Goal: Task Accomplishment & Management: Complete application form

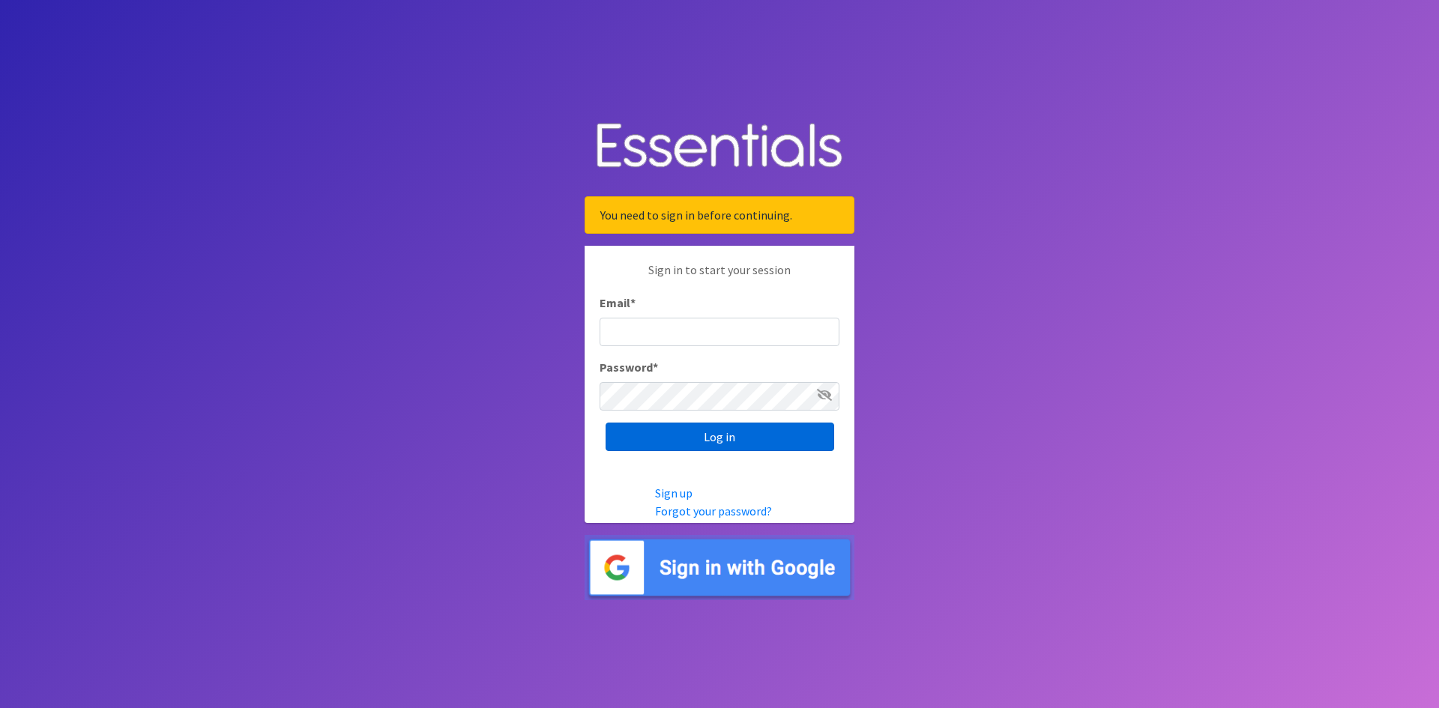
type input "[EMAIL_ADDRESS][DOMAIN_NAME]"
click at [720, 436] on input "Log in" at bounding box center [719, 437] width 229 height 28
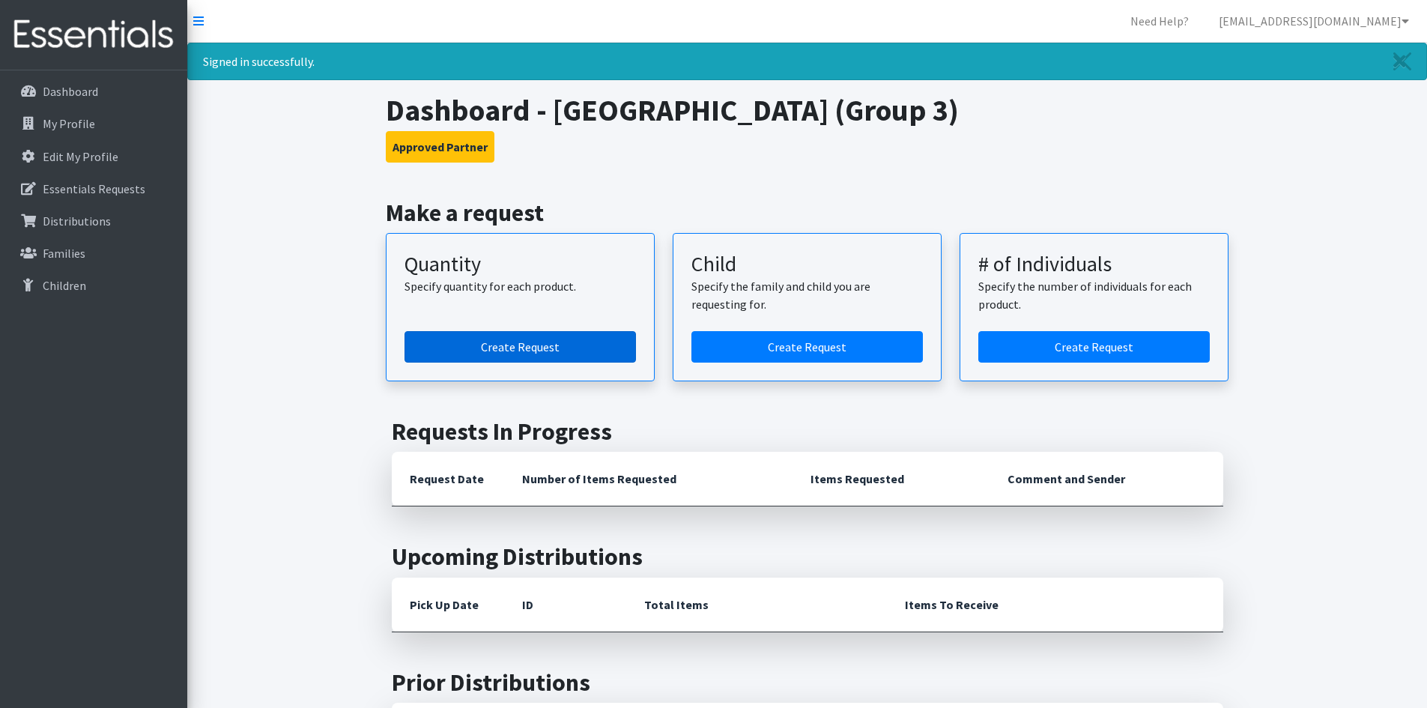
click at [482, 349] on link "Create Request" at bounding box center [521, 346] width 232 height 31
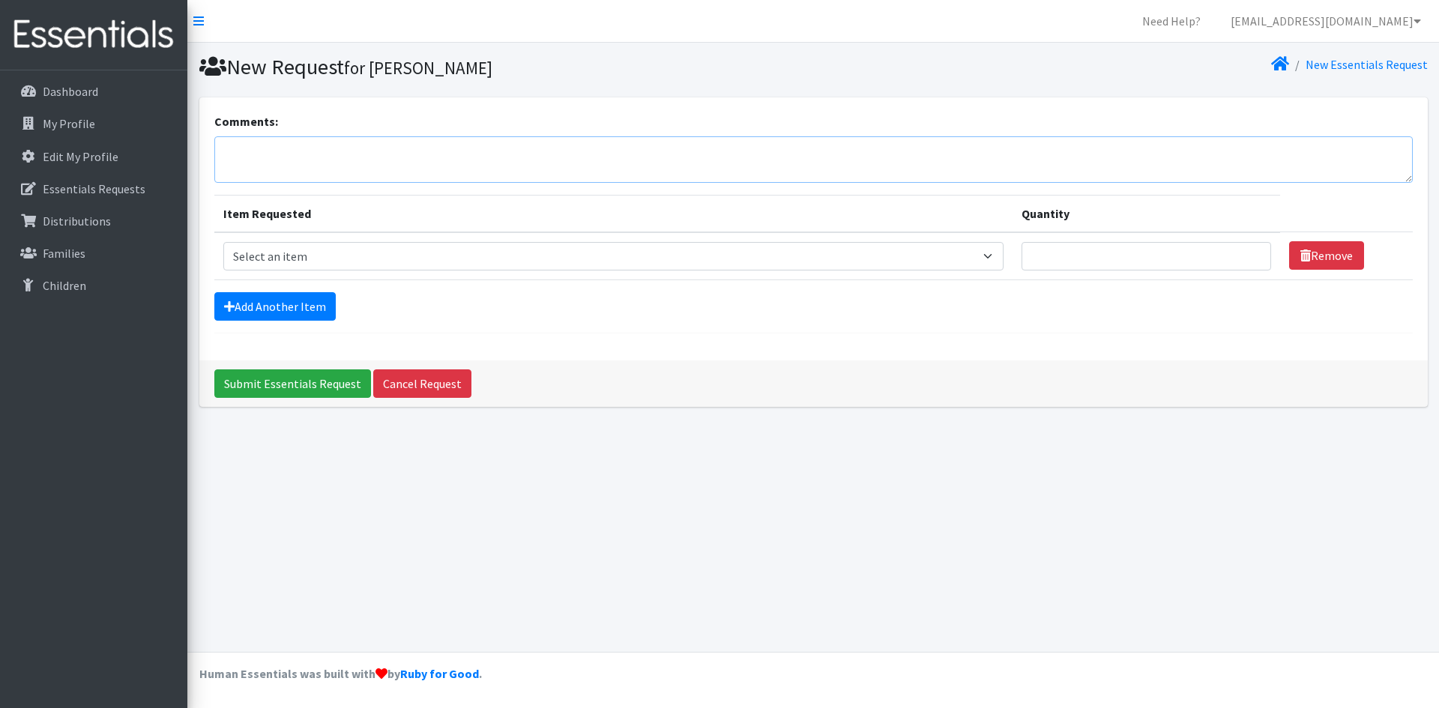
click at [253, 145] on textarea "Comments:" at bounding box center [813, 159] width 1198 height 46
type textarea "E"
type textarea "W"
click at [998, 254] on select "Select an item Period Supplies: Mixed Kits (order by bag) Applicator-free tampo…" at bounding box center [613, 256] width 780 height 28
select select "1095"
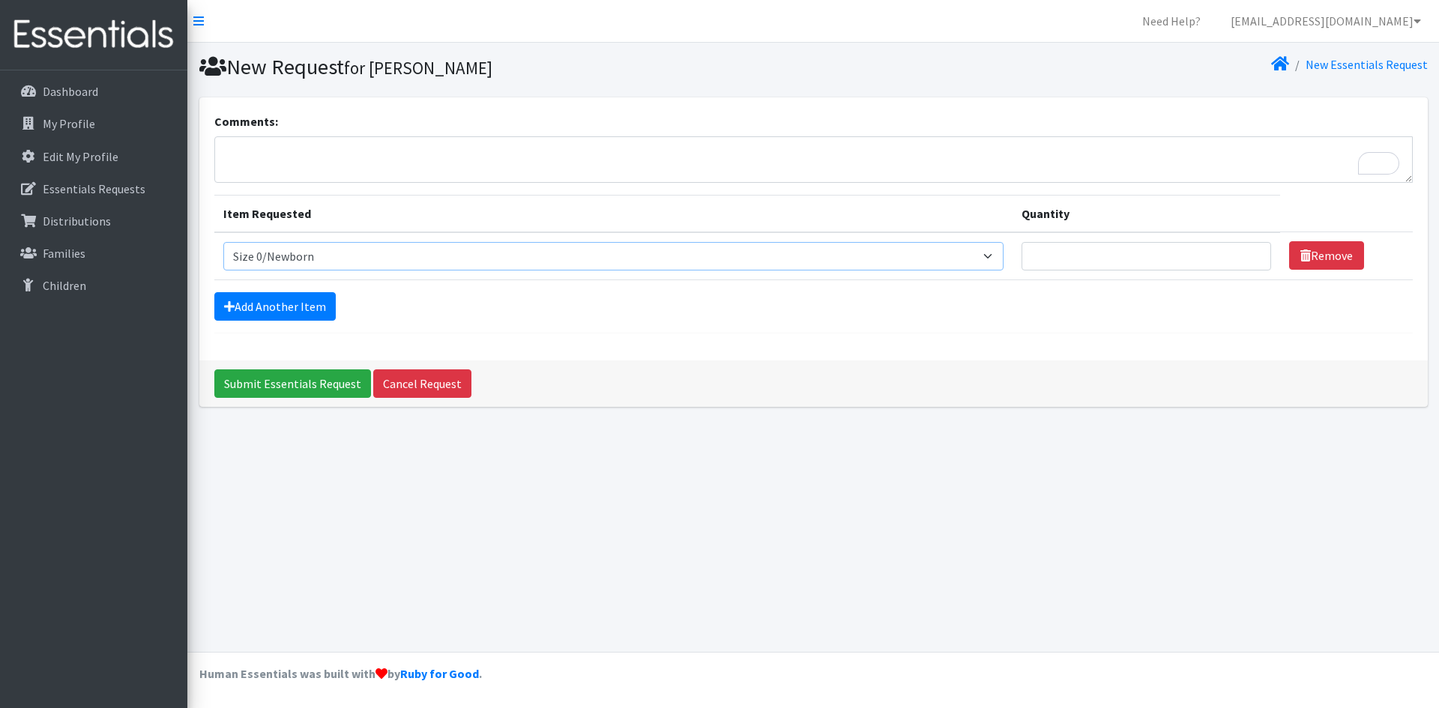
click at [223, 242] on select "Select an item Period Supplies: Mixed Kits (order by bag) Applicator-free tampo…" at bounding box center [613, 256] width 780 height 28
click at [1249, 252] on input "1" at bounding box center [1146, 256] width 250 height 28
click at [1249, 252] on input "2" at bounding box center [1146, 256] width 250 height 28
click at [1249, 263] on input "1" at bounding box center [1146, 256] width 250 height 28
click at [999, 256] on select "Select an item Period Supplies: Mixed Kits (order by bag) Applicator-free tampo…" at bounding box center [613, 256] width 780 height 28
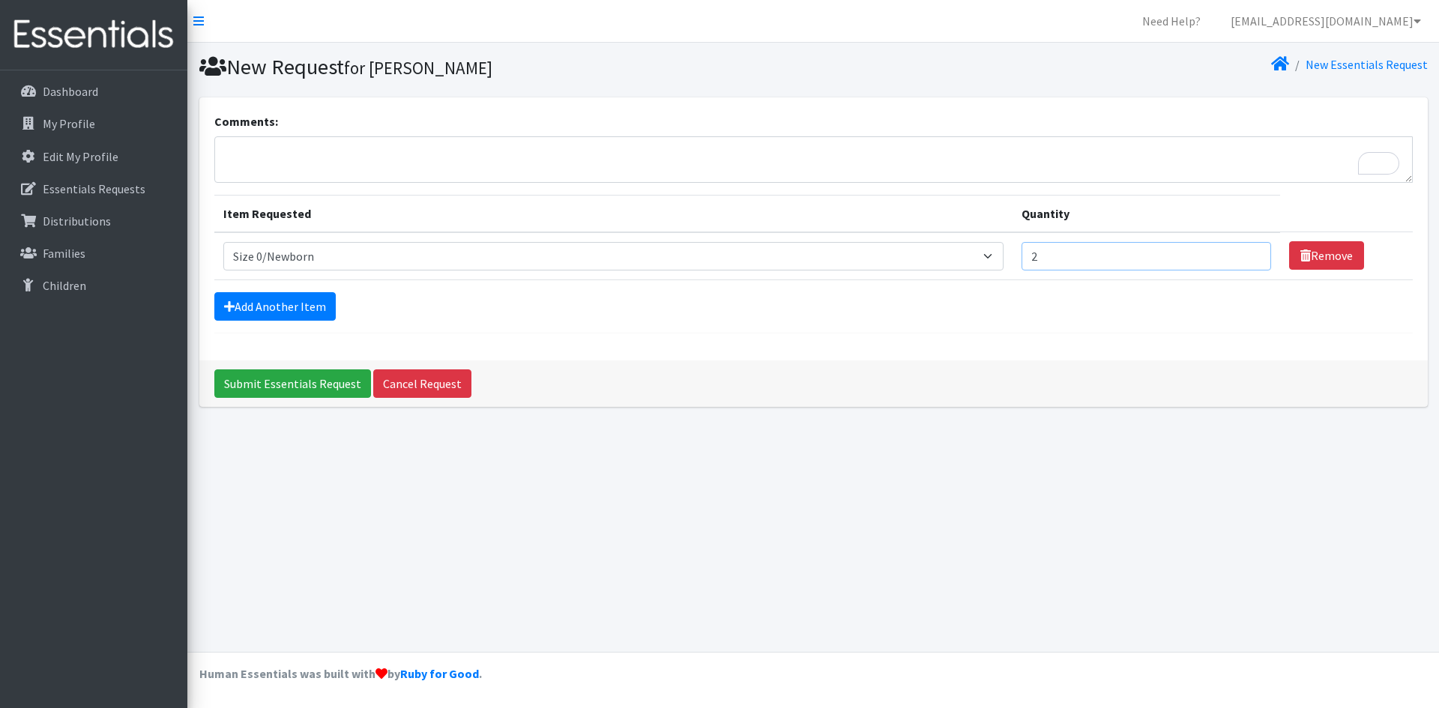
type input "2"
click at [1254, 251] on input "2" at bounding box center [1146, 256] width 250 height 28
click at [259, 312] on link "Add Another Item" at bounding box center [274, 306] width 121 height 28
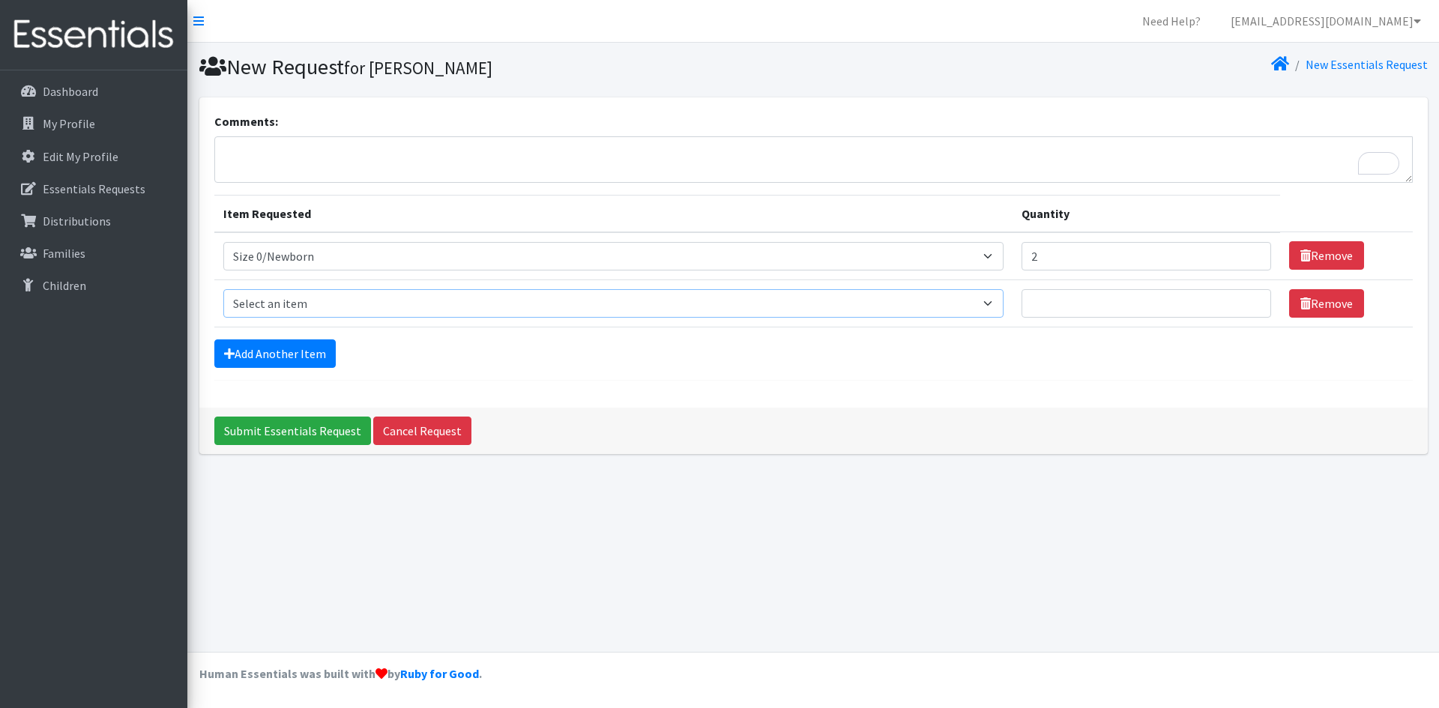
click at [274, 308] on select "Select an item Period Supplies: Mixed Kits (order by bag) Applicator-free tampo…" at bounding box center [613, 303] width 780 height 28
select select "1090"
click at [223, 289] on select "Select an item Period Supplies: Mixed Kits (order by bag) Applicator-free tampo…" at bounding box center [613, 303] width 780 height 28
click at [252, 354] on link "Add Another Item" at bounding box center [274, 353] width 121 height 28
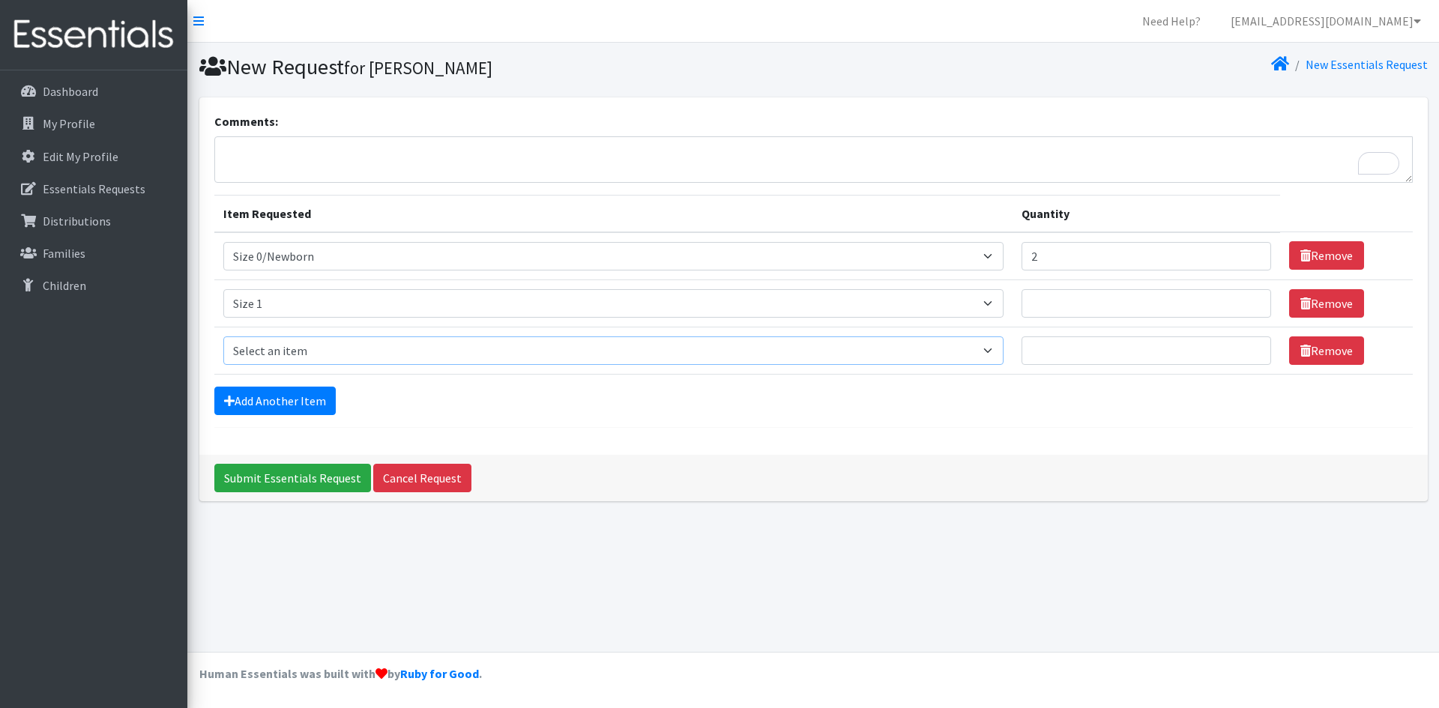
click at [274, 349] on select "Select an item Period Supplies: Mixed Kits (order by bag) Applicator-free tampo…" at bounding box center [613, 350] width 780 height 28
select select "1091"
click at [223, 336] on select "Select an item Period Supplies: Mixed Kits (order by bag) Applicator-free tampo…" at bounding box center [613, 350] width 780 height 28
click at [264, 411] on link "Add Another Item" at bounding box center [274, 401] width 121 height 28
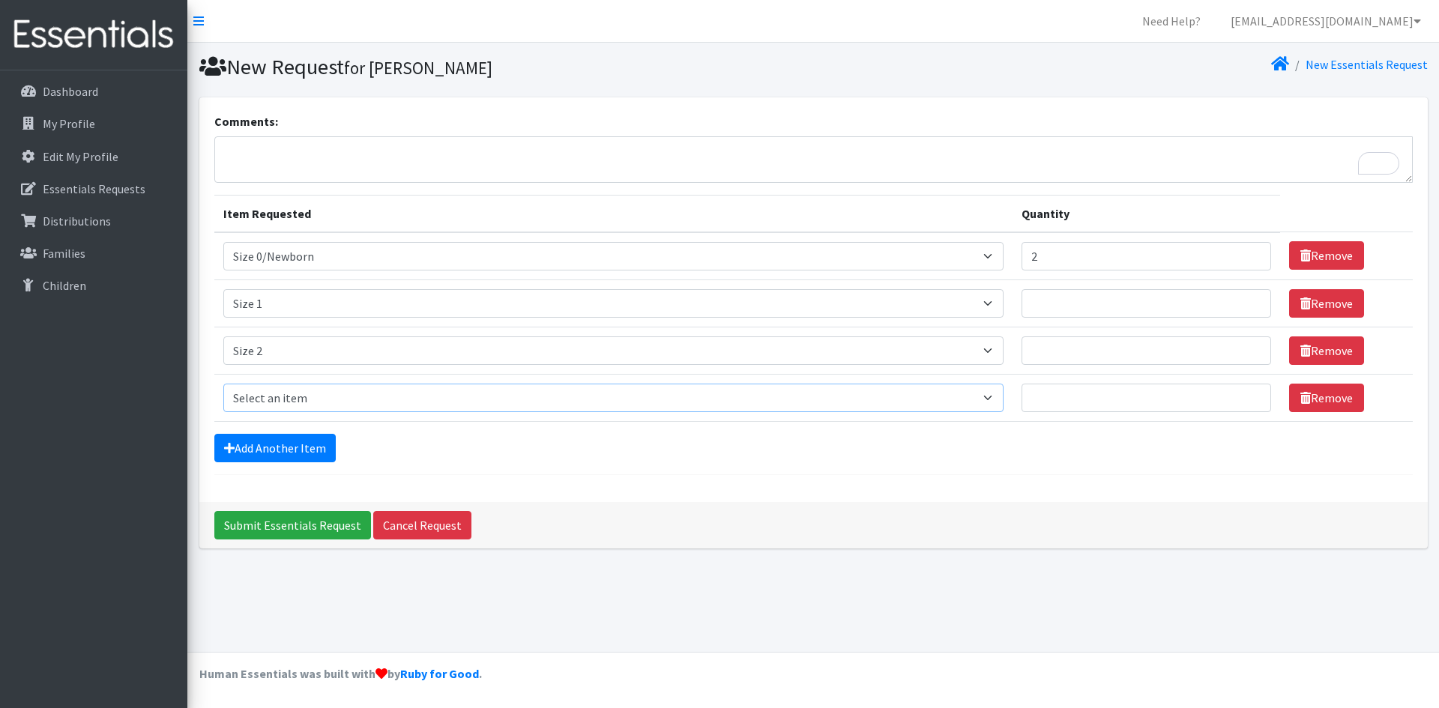
click at [270, 402] on select "Select an item Period Supplies: Mixed Kits (order by bag) Applicator-free tampo…" at bounding box center [613, 398] width 780 height 28
select select "1094"
click at [223, 384] on select "Select an item Period Supplies: Mixed Kits (order by bag) Applicator-free tampo…" at bounding box center [613, 398] width 780 height 28
click at [240, 445] on link "Add Another Item" at bounding box center [274, 448] width 121 height 28
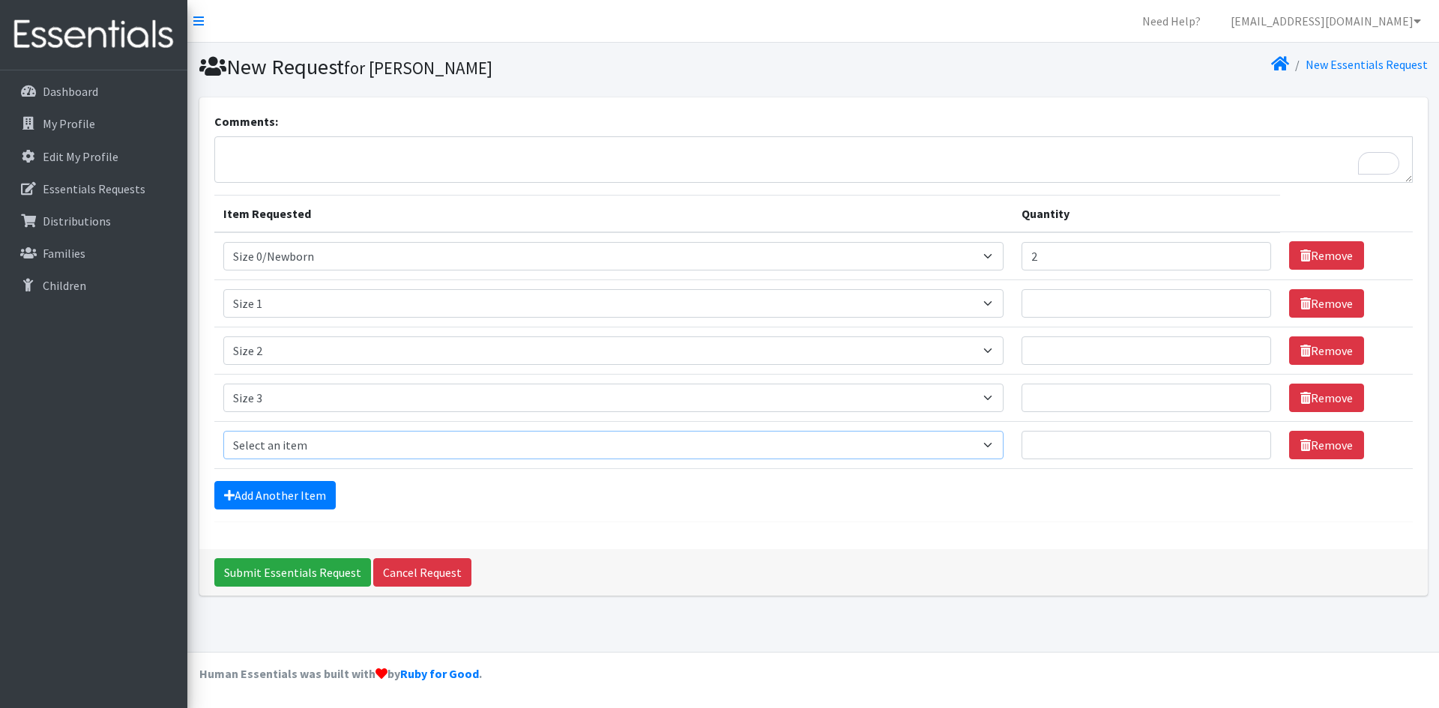
click at [252, 441] on select "Select an item Period Supplies: Mixed Kits (order by bag) Applicator-free tampo…" at bounding box center [613, 445] width 780 height 28
select select "1097"
click at [223, 431] on select "Select an item Period Supplies: Mixed Kits (order by bag) Applicator-free tampo…" at bounding box center [613, 445] width 780 height 28
click at [253, 489] on link "Add Another Item" at bounding box center [274, 495] width 121 height 28
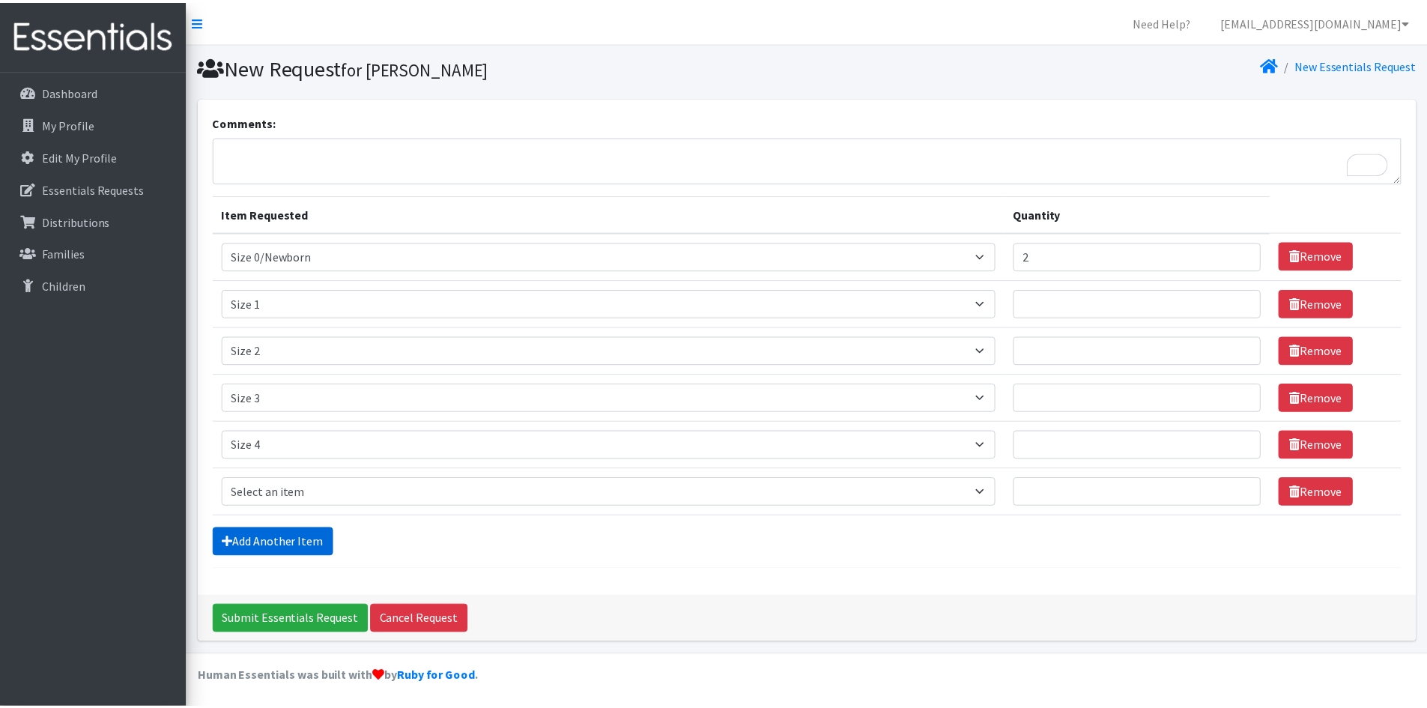
scroll to position [3, 0]
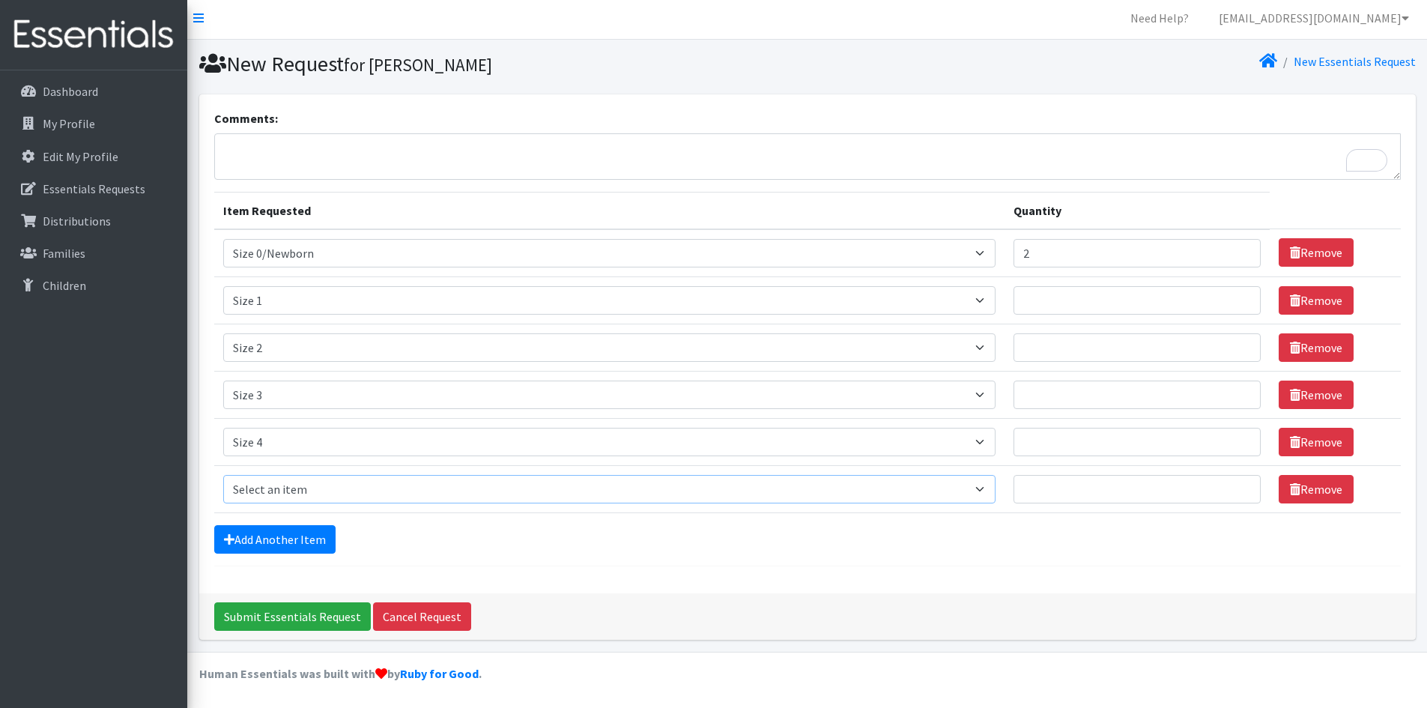
click at [253, 489] on select "Select an item Period Supplies: Mixed Kits (order by bag) Applicator-free tampo…" at bounding box center [609, 489] width 773 height 28
select select "1098"
click at [223, 475] on select "Select an item Period Supplies: Mixed Kits (order by bag) Applicator-free tampo…" at bounding box center [609, 489] width 773 height 28
click at [260, 533] on link "Add Another Item" at bounding box center [274, 539] width 121 height 28
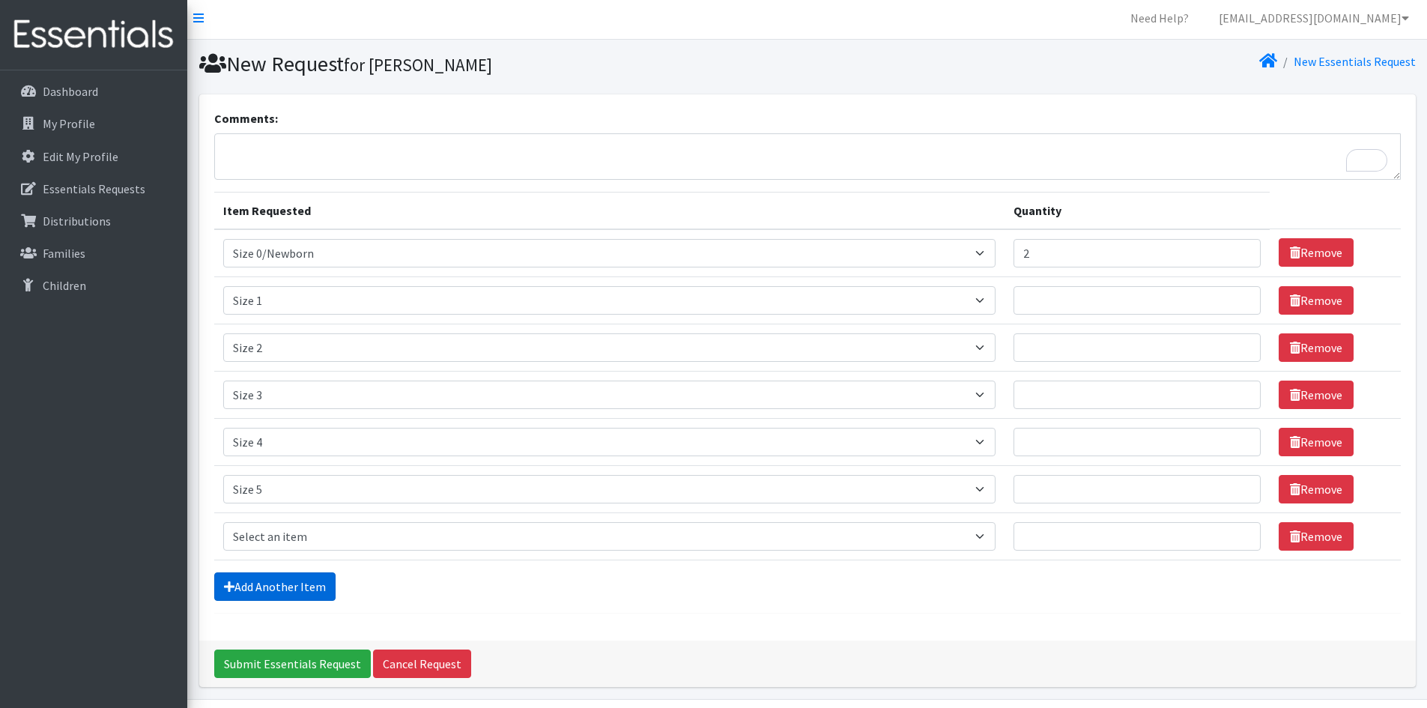
scroll to position [50, 0]
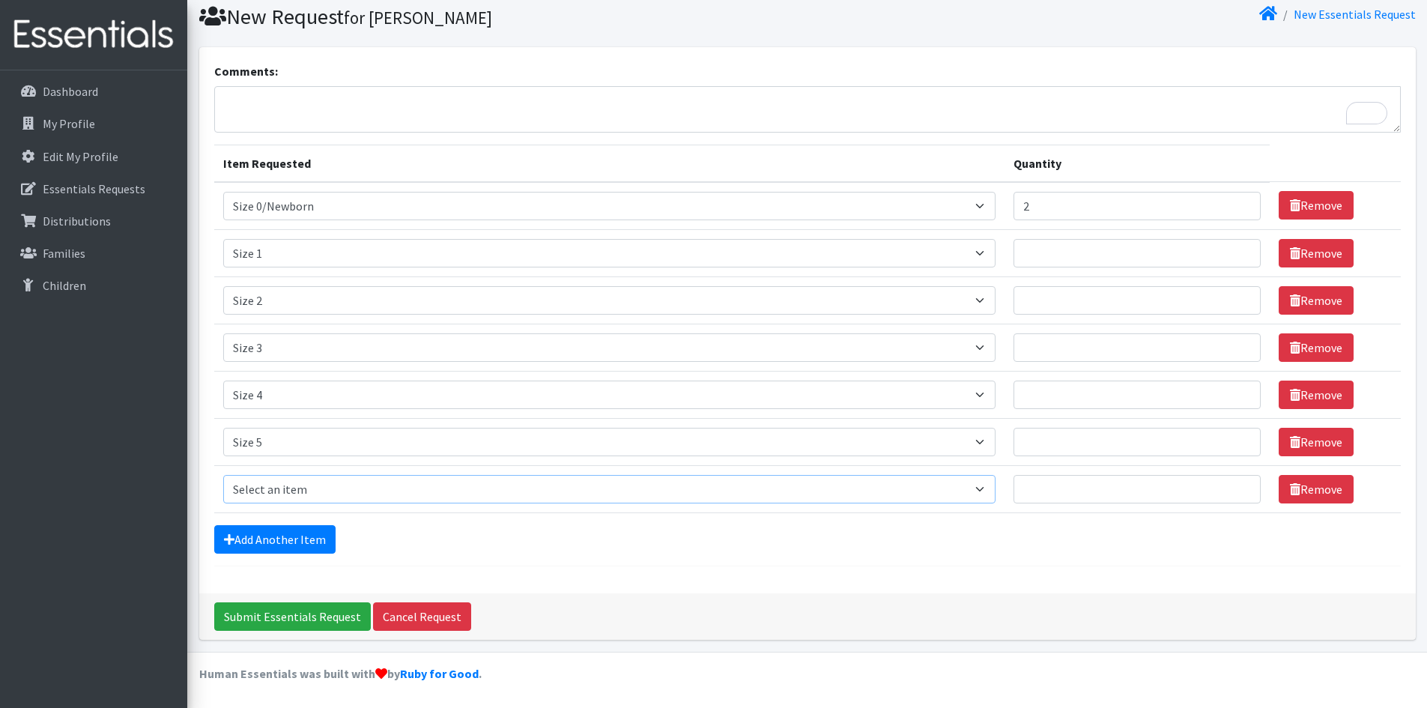
click at [263, 498] on select "Select an item Period Supplies: Mixed Kits (order by bag) Applicator-free tampo…" at bounding box center [609, 489] width 773 height 28
select select "1100"
click at [223, 475] on select "Select an item Period Supplies: Mixed Kits (order by bag) Applicator-free tampo…" at bounding box center [609, 489] width 773 height 28
click at [254, 542] on link "Add Another Item" at bounding box center [274, 539] width 121 height 28
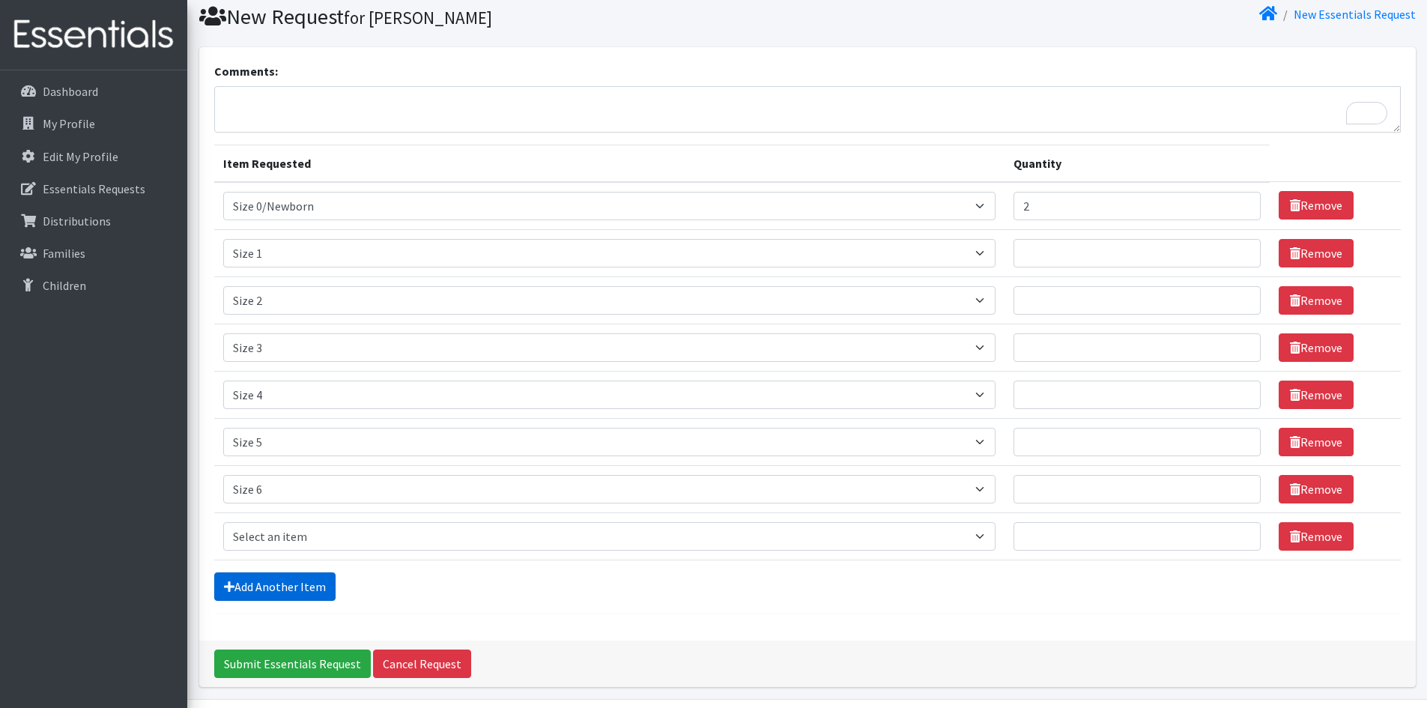
scroll to position [97, 0]
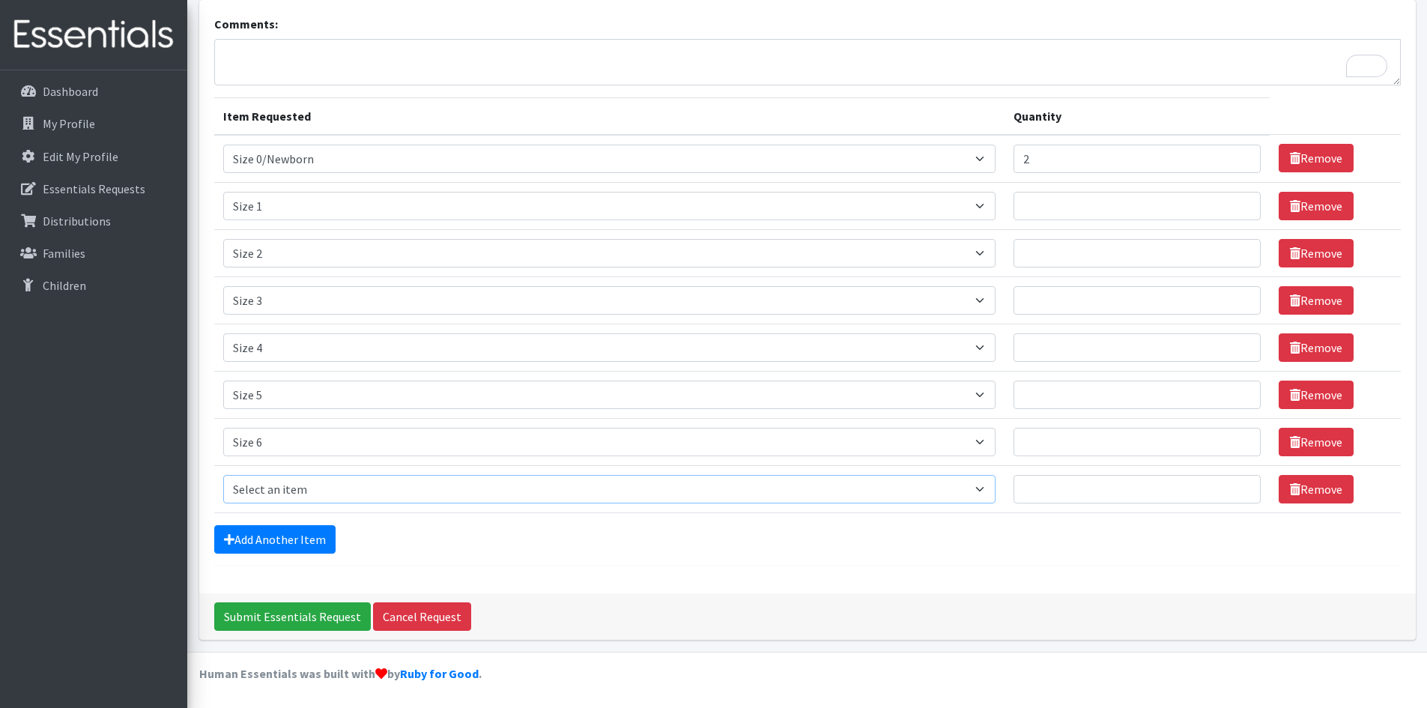
click at [254, 489] on select "Select an item Period Supplies: Mixed Kits (order by bag) Applicator-free tampo…" at bounding box center [609, 489] width 773 height 28
select select "6073"
click at [223, 475] on select "Select an item Period Supplies: Mixed Kits (order by bag) Applicator-free tampo…" at bounding box center [609, 489] width 773 height 28
type input "1"
click at [1245, 486] on input "1" at bounding box center [1137, 489] width 247 height 28
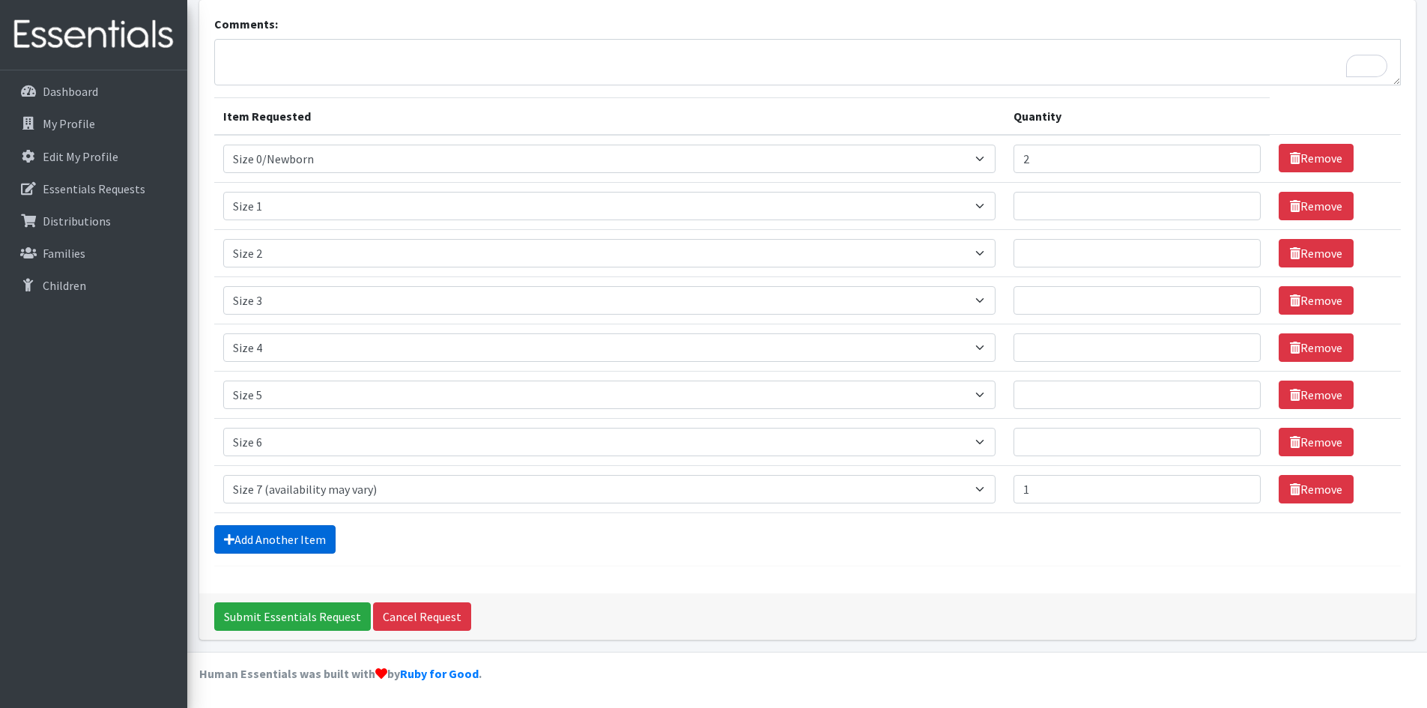
click at [247, 540] on link "Add Another Item" at bounding box center [274, 539] width 121 height 28
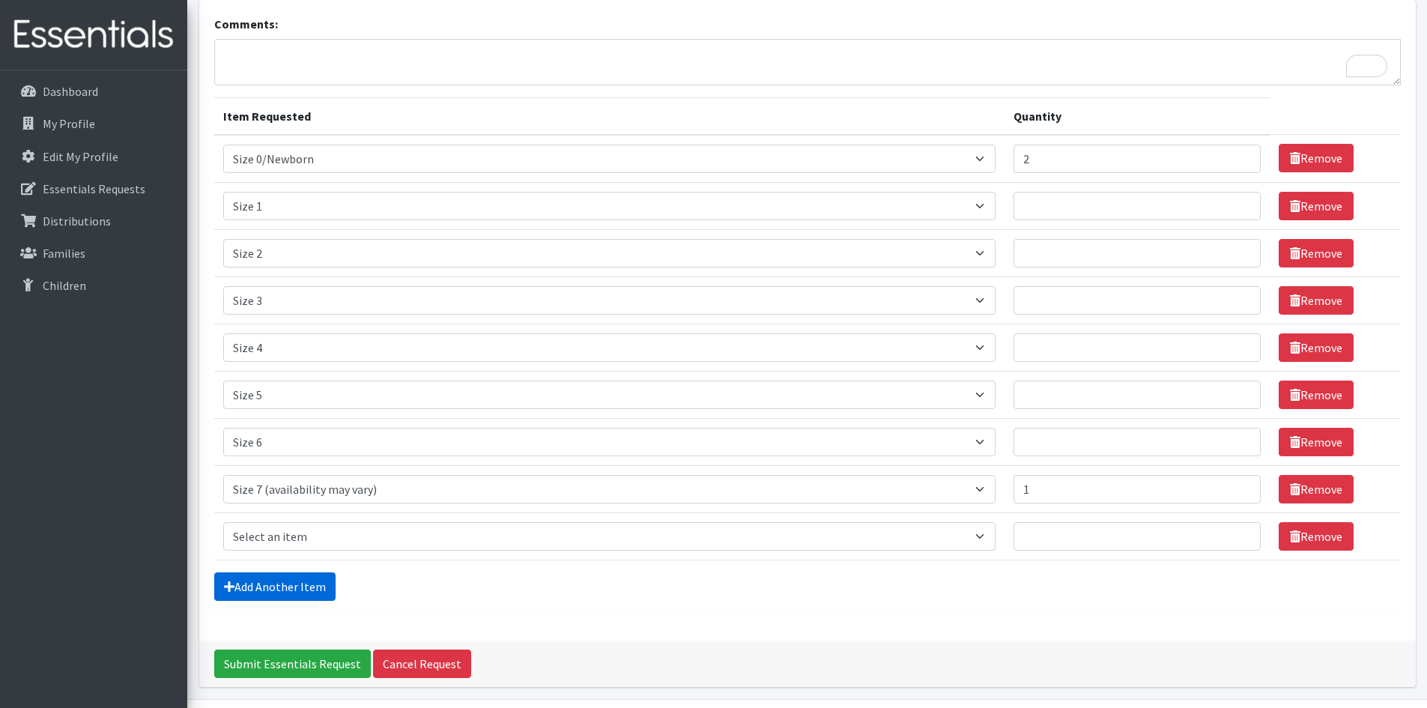
scroll to position [145, 0]
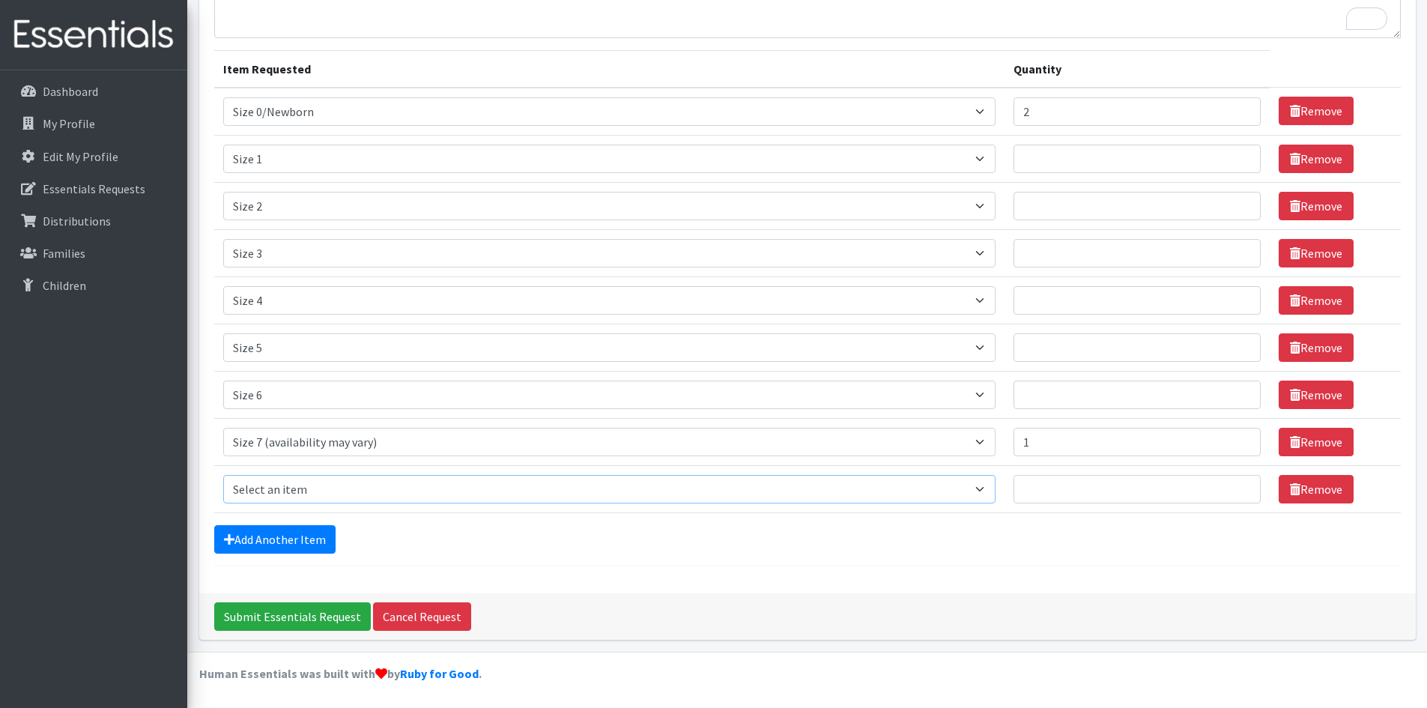
click at [278, 492] on select "Select an item Period Supplies: Mixed Kits (order by bag) Applicator-free tampo…" at bounding box center [609, 489] width 773 height 28
select select "8796"
click at [223, 475] on select "Select an item Period Supplies: Mixed Kits (order by bag) Applicator-free tampo…" at bounding box center [609, 489] width 773 height 28
click at [993, 489] on select "Select an item Period Supplies: Mixed Kits (order by bag) Applicator-free tampo…" at bounding box center [609, 489] width 773 height 28
click at [901, 563] on form "Comments: Item Requested Quantity Item Requested Select an item Period Supplies…" at bounding box center [807, 267] width 1187 height 599
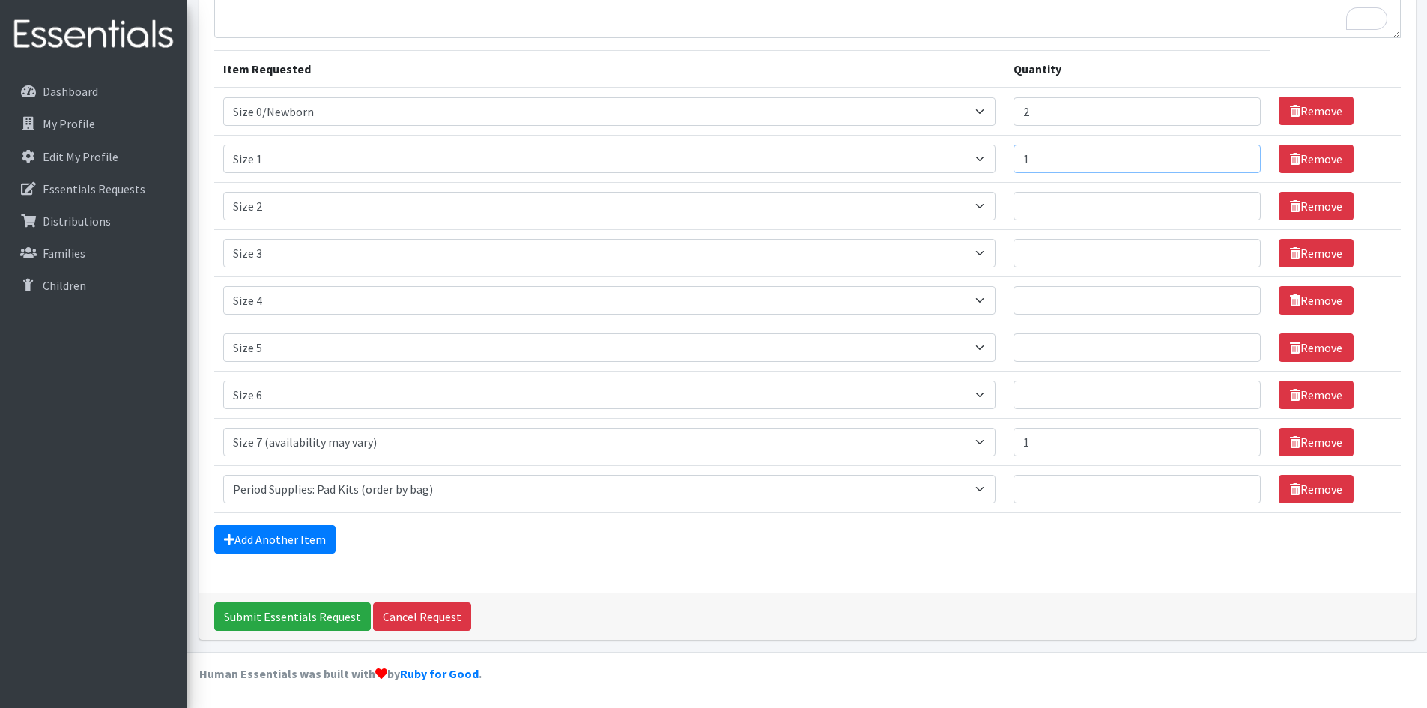
click at [1243, 157] on input "1" at bounding box center [1137, 159] width 247 height 28
type input "2"
click at [1243, 157] on input "2" at bounding box center [1137, 159] width 247 height 28
click at [1218, 211] on input "Quantity" at bounding box center [1137, 206] width 247 height 28
click at [1242, 205] on input "1" at bounding box center [1137, 206] width 247 height 28
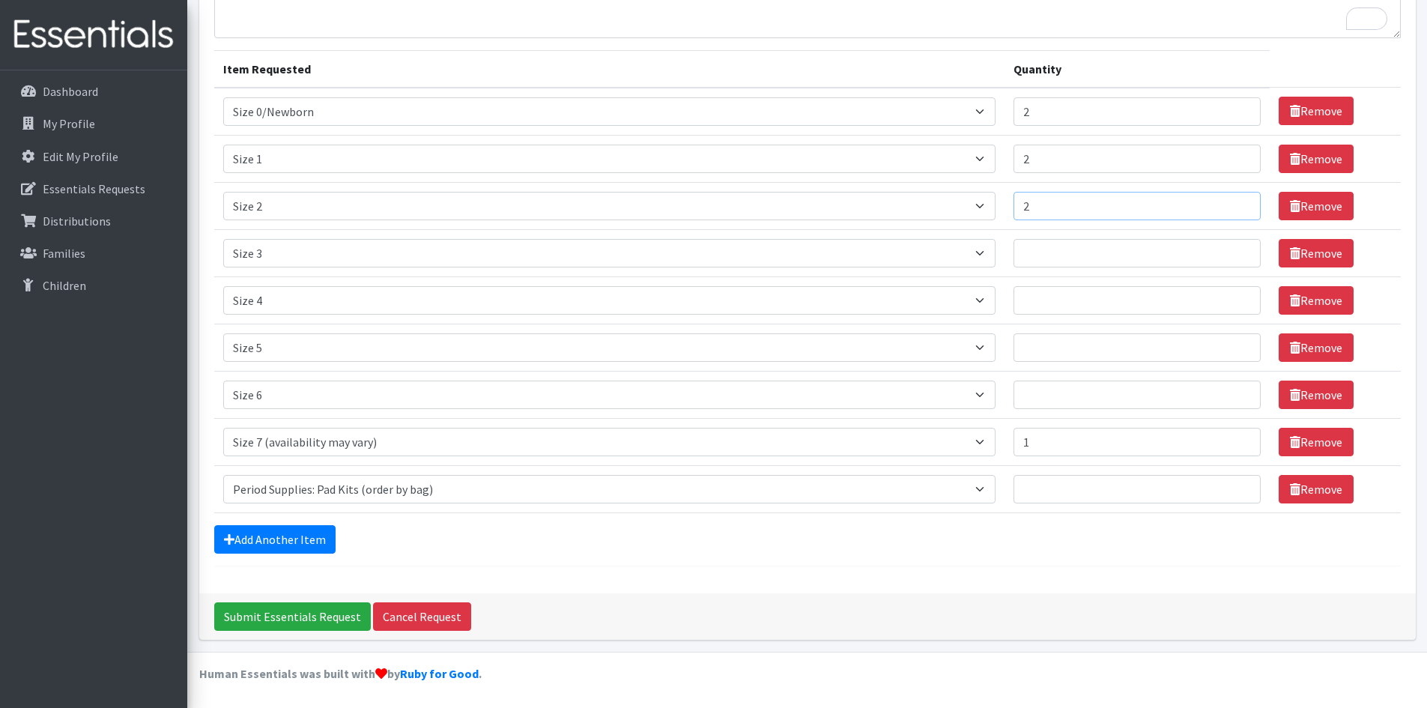
type input "2"
click at [1241, 205] on input "2" at bounding box center [1137, 206] width 247 height 28
click at [1094, 256] on input "Quantity" at bounding box center [1137, 253] width 247 height 28
click at [1244, 246] on input "1" at bounding box center [1137, 253] width 247 height 28
type input "2"
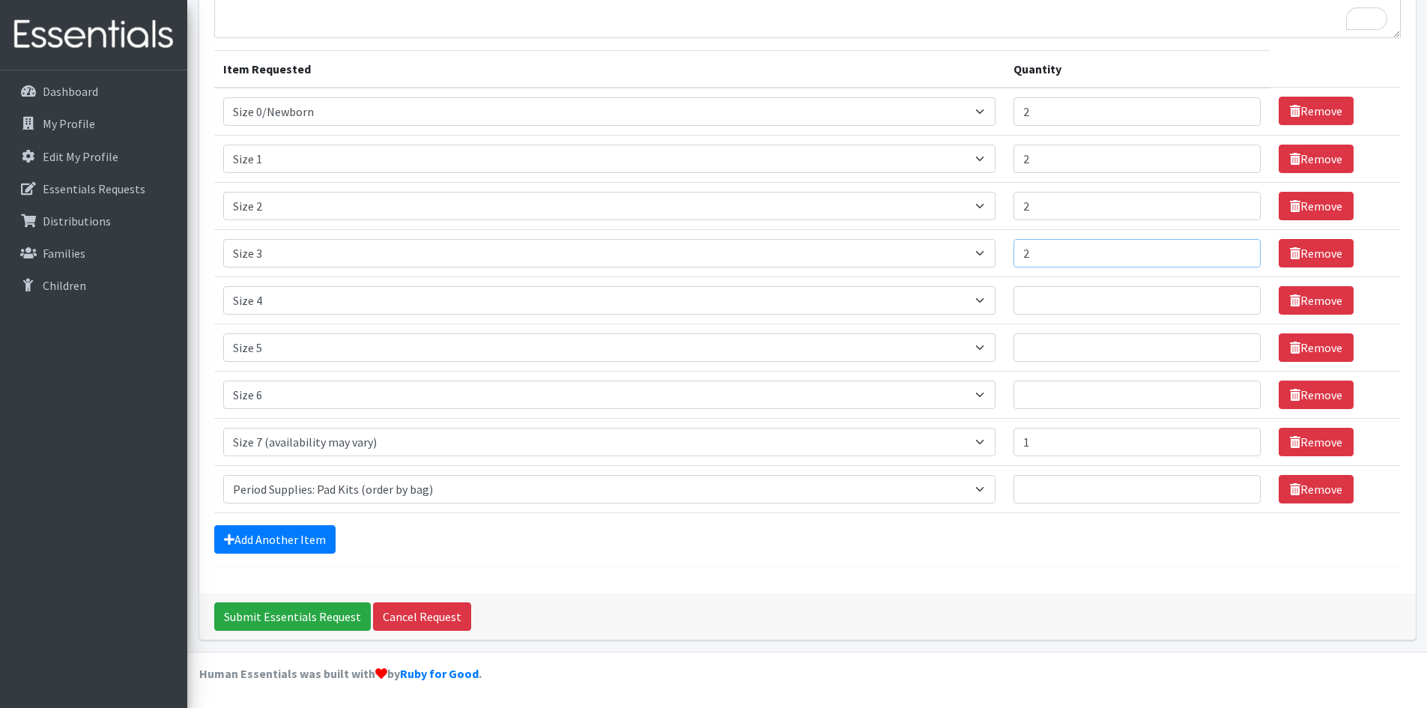
click at [1244, 246] on input "2" at bounding box center [1137, 253] width 247 height 28
click at [1075, 297] on input "Quantity" at bounding box center [1137, 300] width 247 height 28
click at [1242, 292] on input "1" at bounding box center [1137, 300] width 247 height 28
type input "2"
click at [1246, 298] on input "2" at bounding box center [1137, 300] width 247 height 28
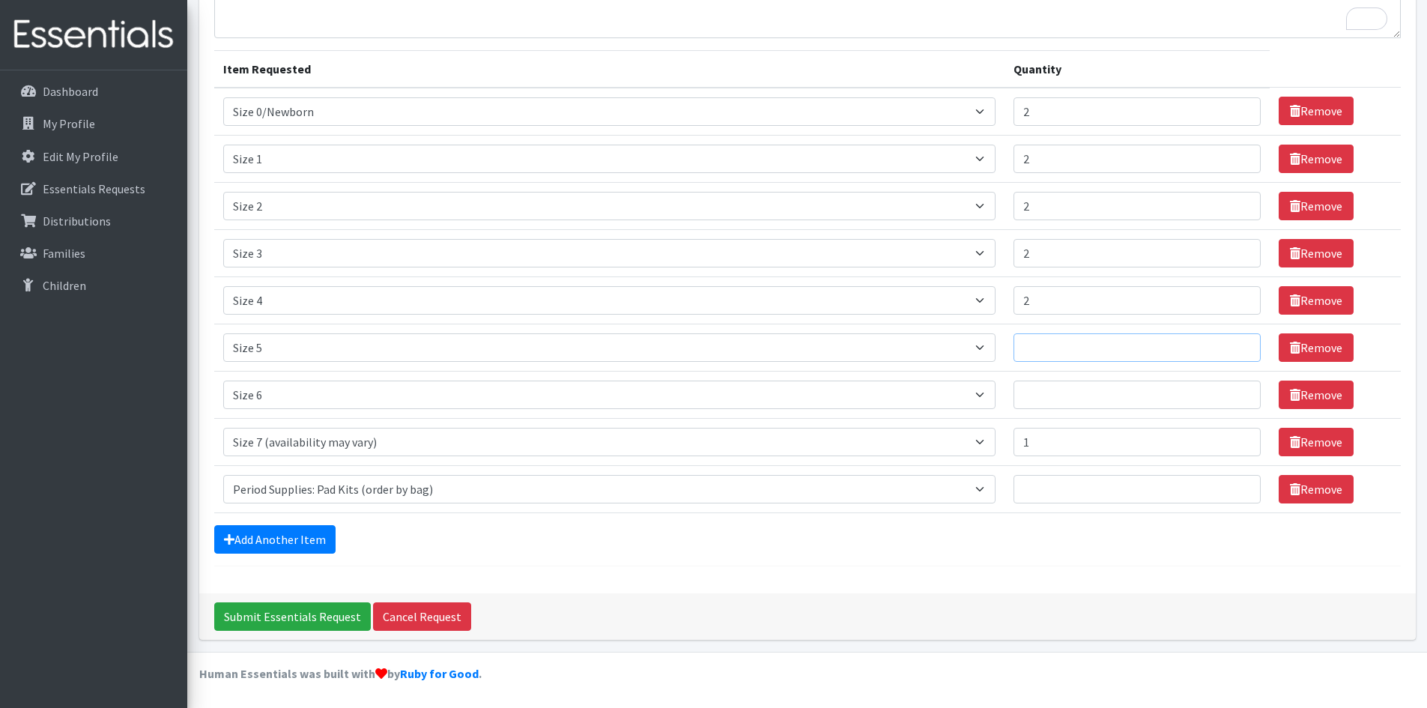
click at [1073, 345] on input "Quantity" at bounding box center [1137, 347] width 247 height 28
click at [1244, 342] on input "1" at bounding box center [1137, 347] width 247 height 28
click at [1244, 342] on input "2" at bounding box center [1137, 347] width 247 height 28
click at [1244, 342] on input "3" at bounding box center [1137, 347] width 247 height 28
type input "4"
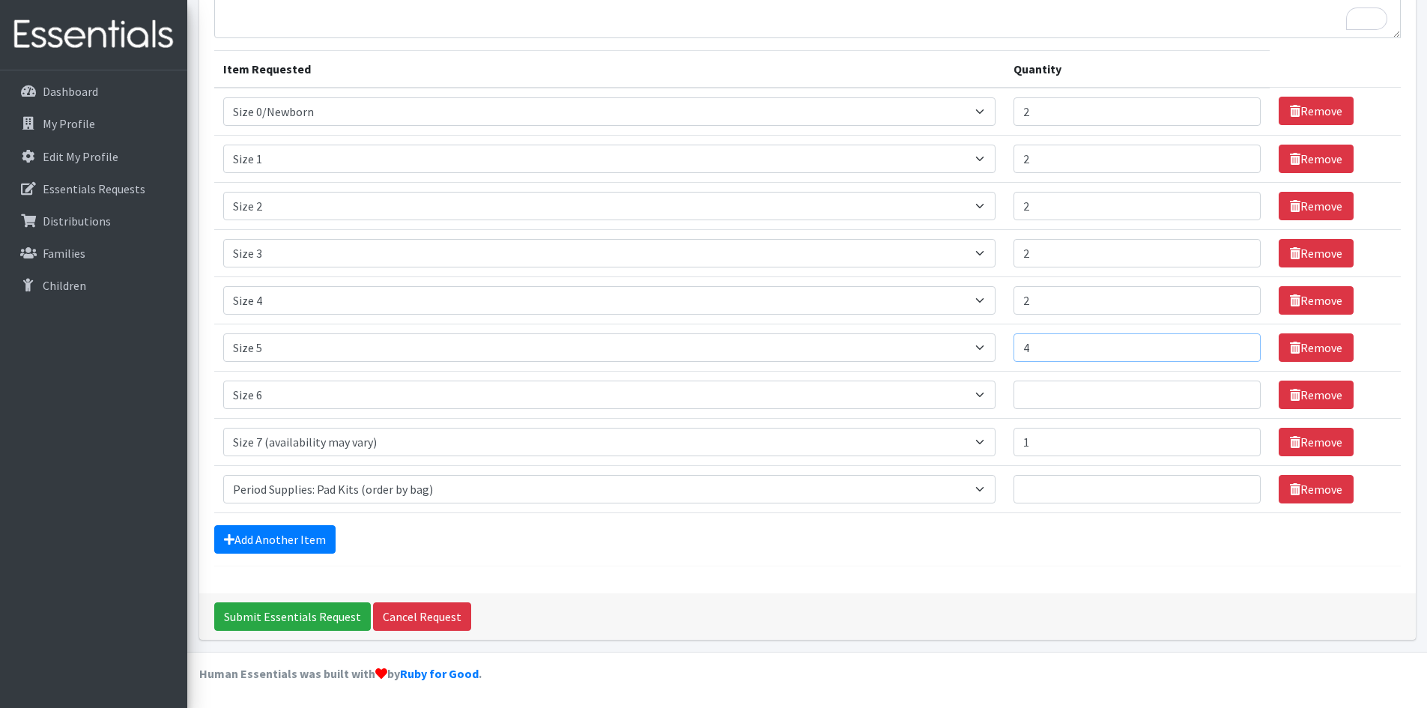
click at [1244, 342] on input "4" at bounding box center [1137, 347] width 247 height 28
click at [1042, 396] on input "Quantity" at bounding box center [1137, 395] width 247 height 28
click at [1240, 388] on input "1" at bounding box center [1137, 395] width 247 height 28
type input "2"
click at [1241, 388] on input "2" at bounding box center [1137, 395] width 247 height 28
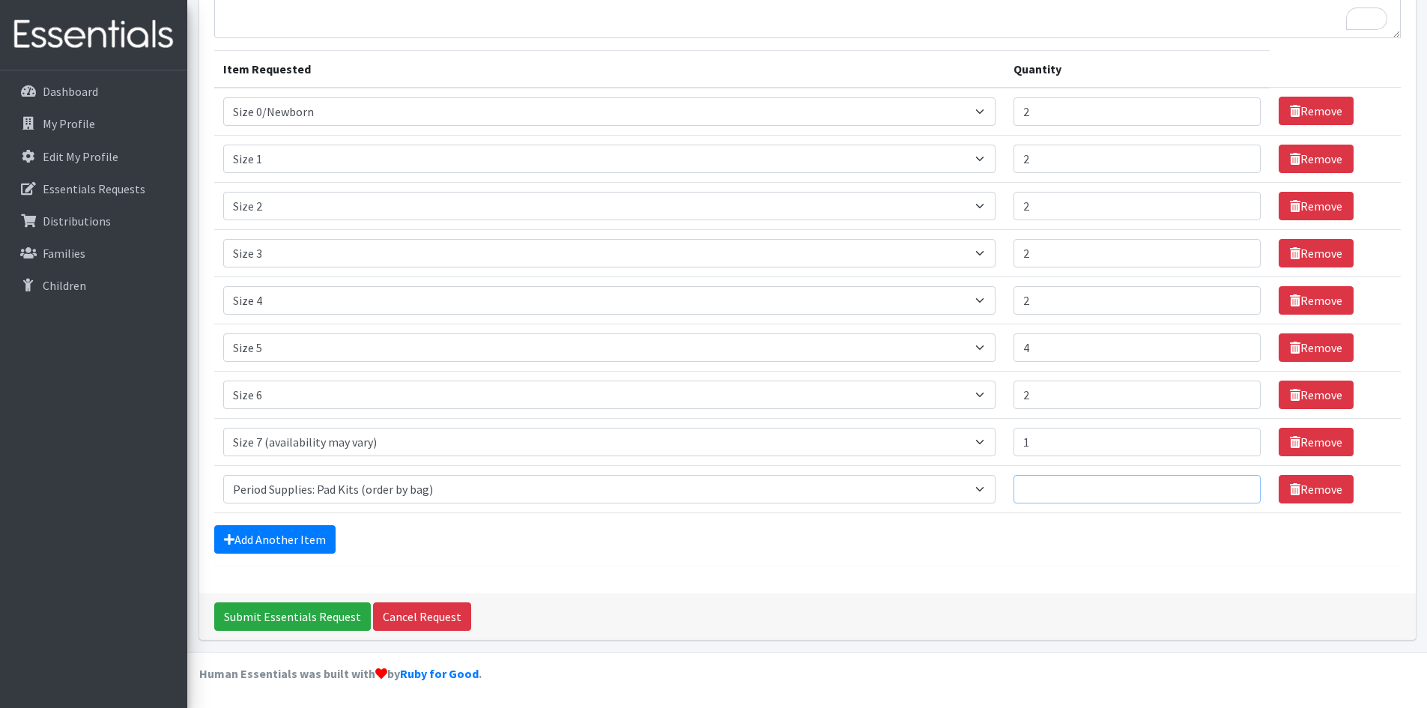
click at [1045, 498] on input "Quantity" at bounding box center [1137, 489] width 247 height 28
type input "1"
click at [1242, 486] on input "1" at bounding box center [1137, 489] width 247 height 28
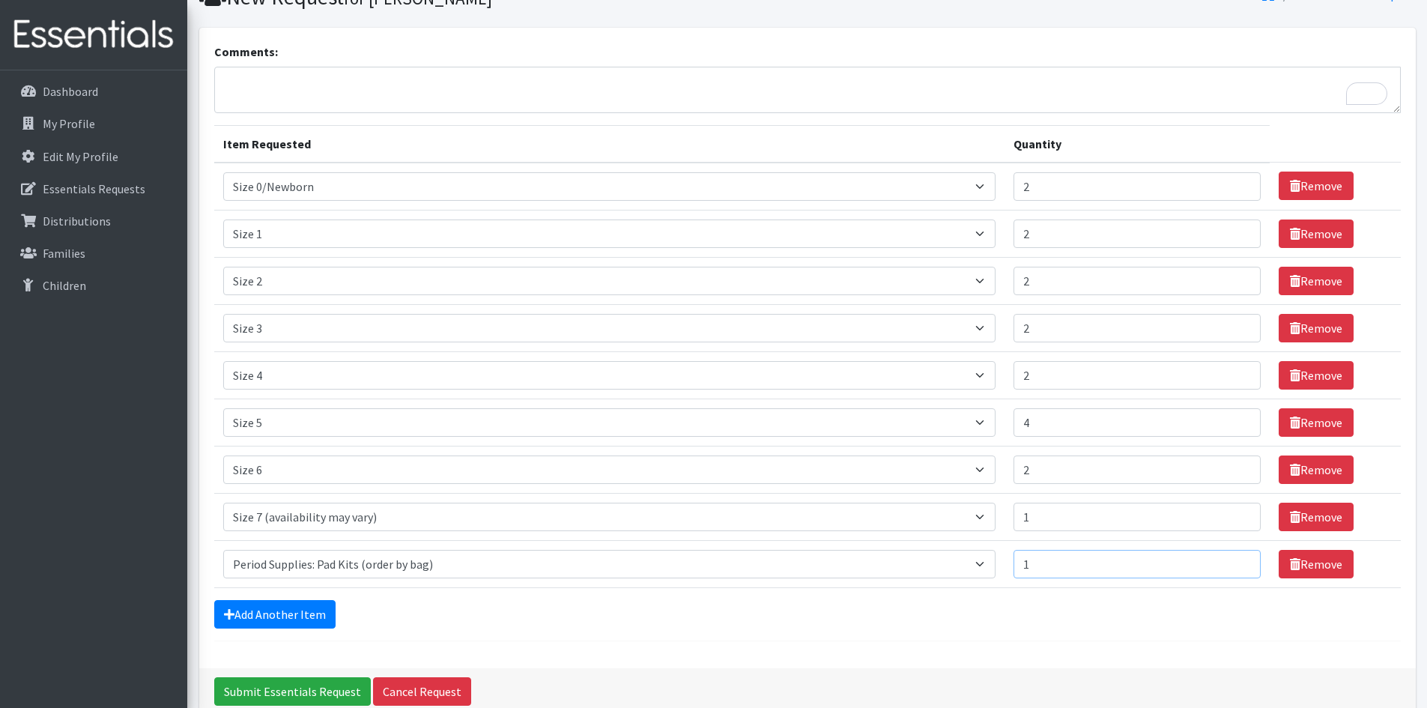
scroll to position [0, 0]
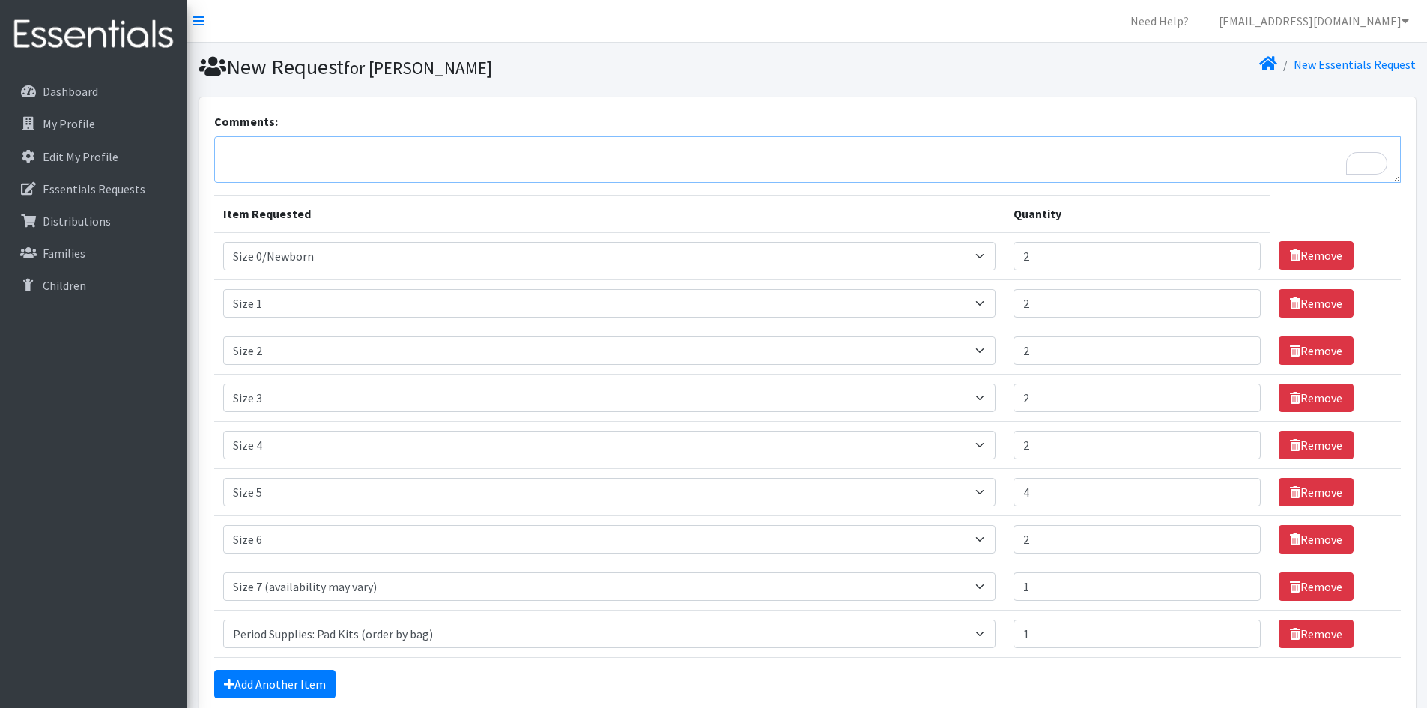
click at [243, 151] on textarea "Comments:" at bounding box center [807, 159] width 1187 height 46
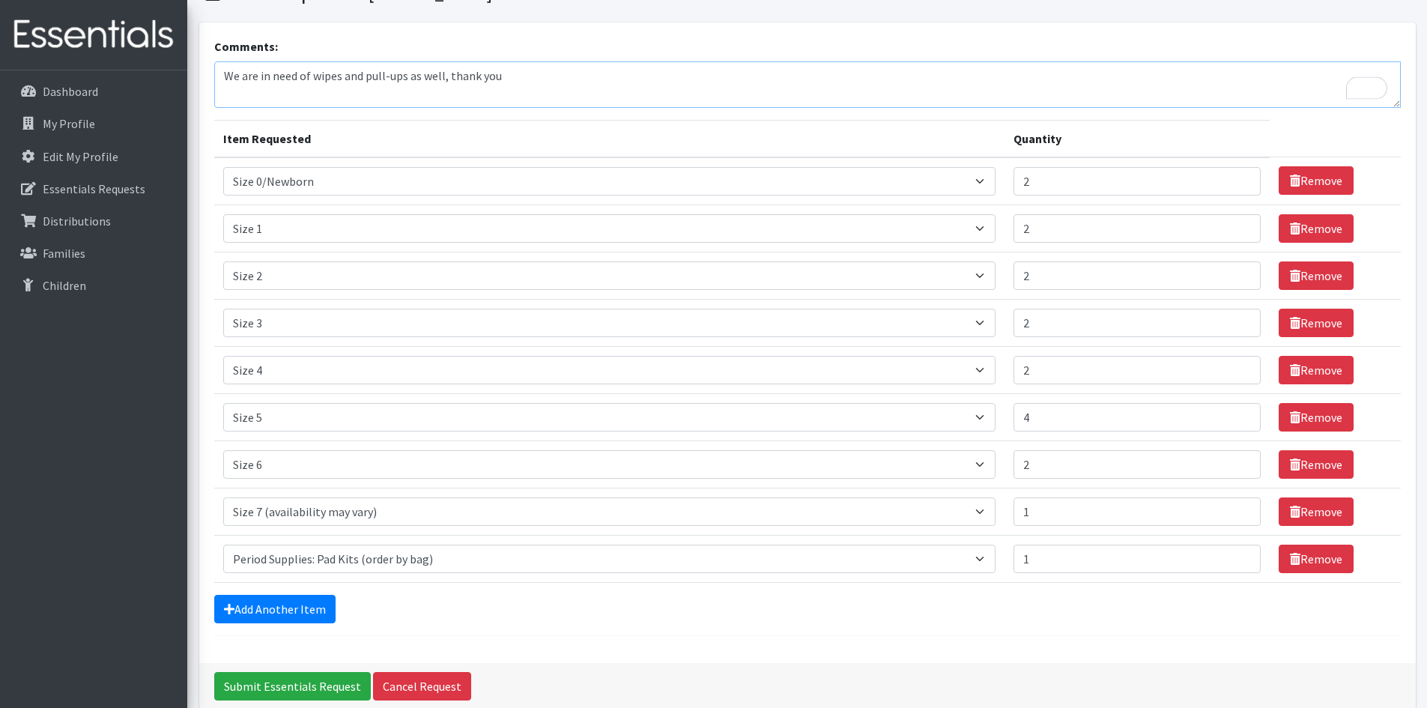
scroll to position [145, 0]
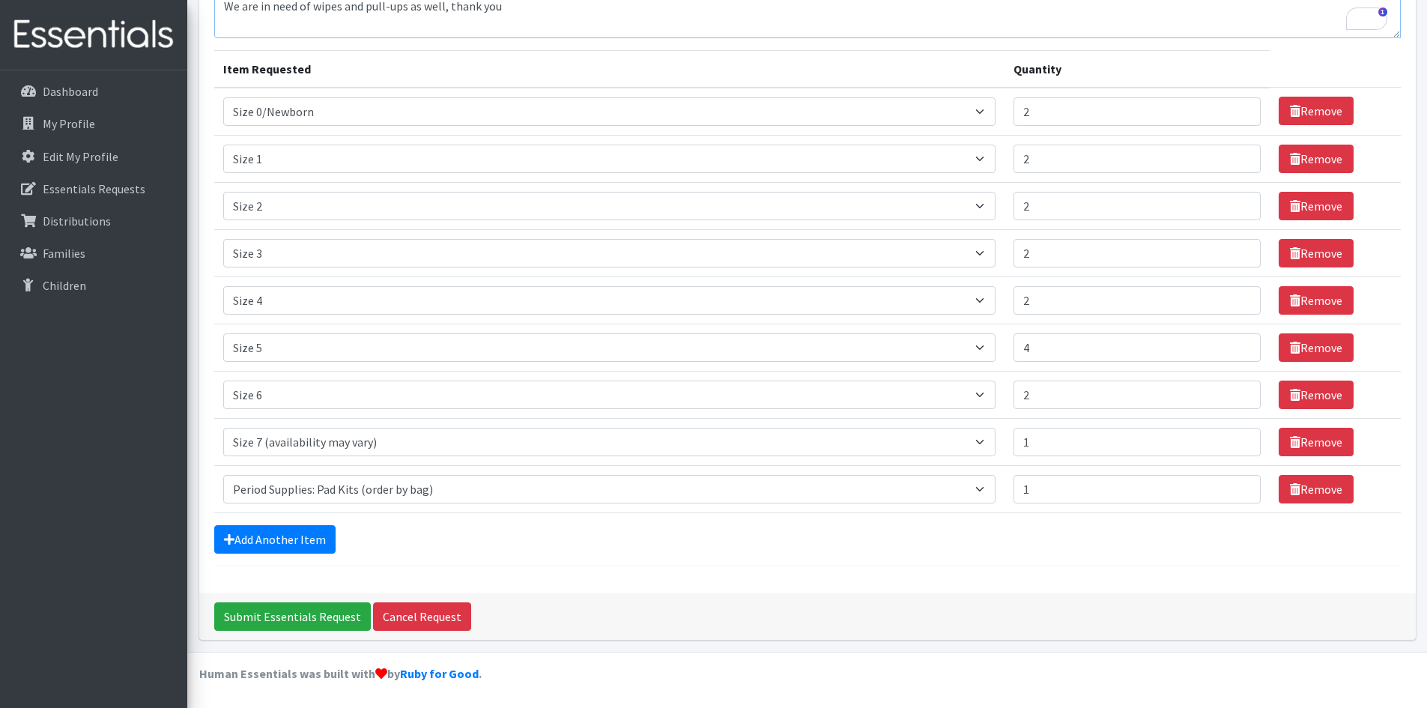
type textarea "We are in need of wipes and pull-ups as well, thank you"
click at [281, 620] on input "Submit Essentials Request" at bounding box center [292, 616] width 157 height 28
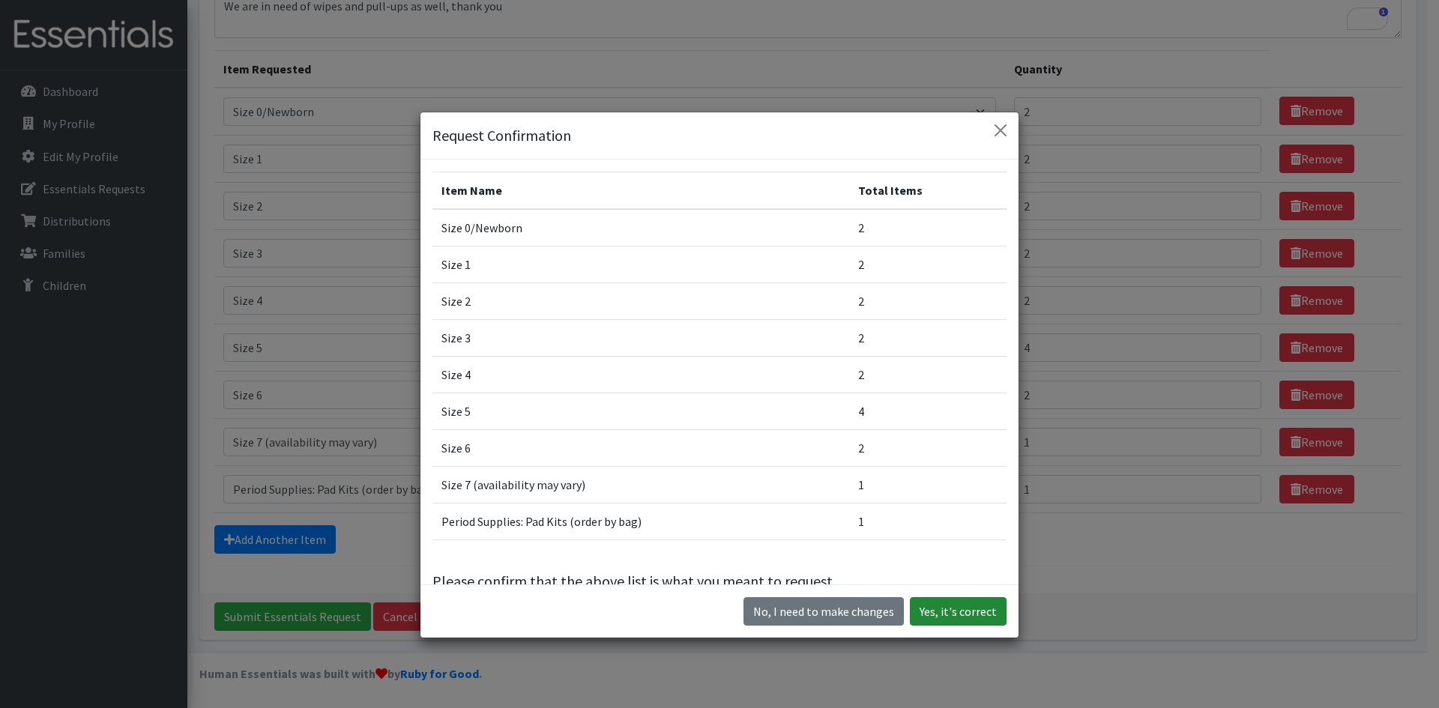
click at [952, 611] on button "Yes, it's correct" at bounding box center [958, 611] width 97 height 28
